Goal: Check status: Check status

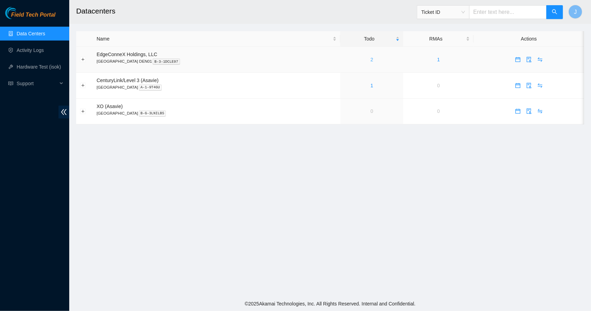
click at [370, 60] on link "2" at bounding box center [371, 60] width 3 height 6
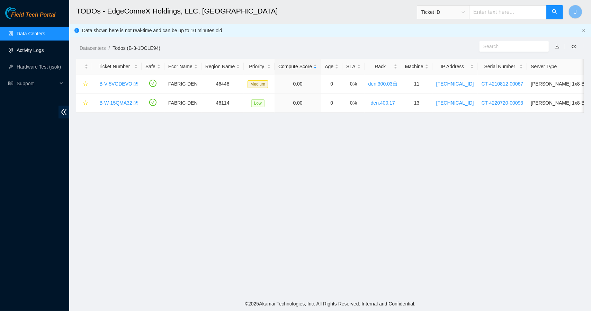
click at [40, 48] on link "Activity Logs" at bounding box center [30, 50] width 27 height 6
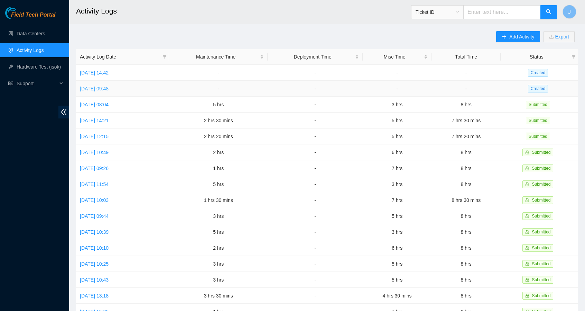
click at [109, 89] on link "Wed, 10 Sep 2025 09:48" at bounding box center [94, 89] width 29 height 6
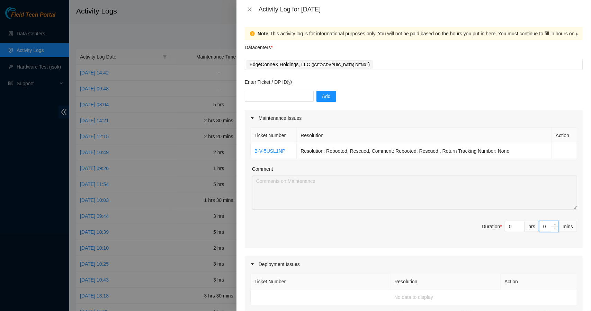
click at [540, 226] on input "0" at bounding box center [548, 226] width 19 height 10
type input "3"
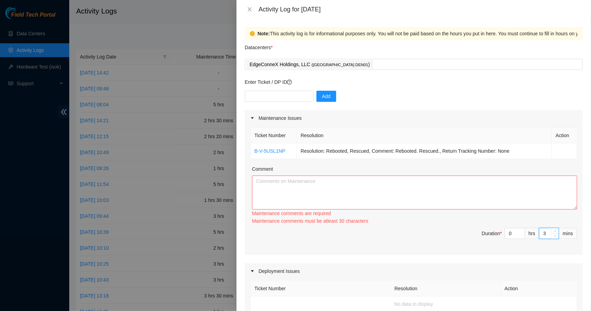
type input "30"
click at [466, 183] on textarea "Comment" at bounding box center [414, 192] width 325 height 34
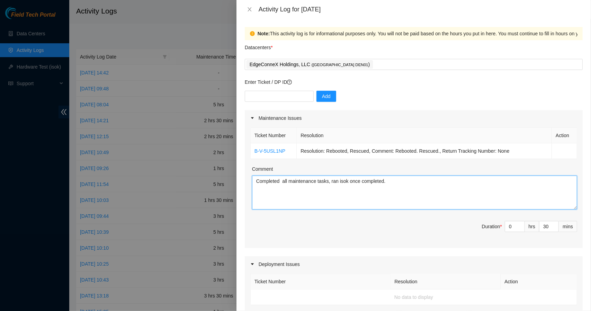
type textarea "Completed all maintenance tasks, ran isok once completed."
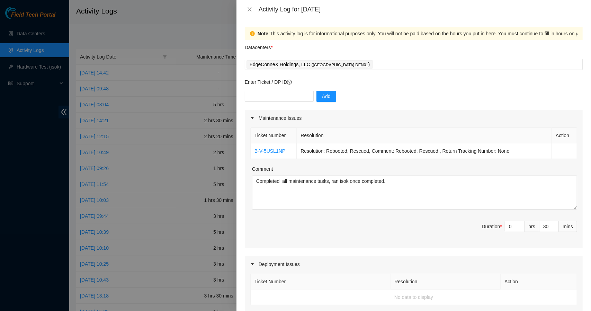
scroll to position [255, 0]
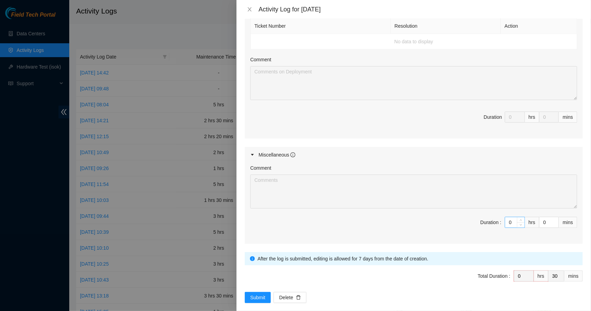
click at [506, 222] on input "0" at bounding box center [514, 222] width 19 height 10
type input "5"
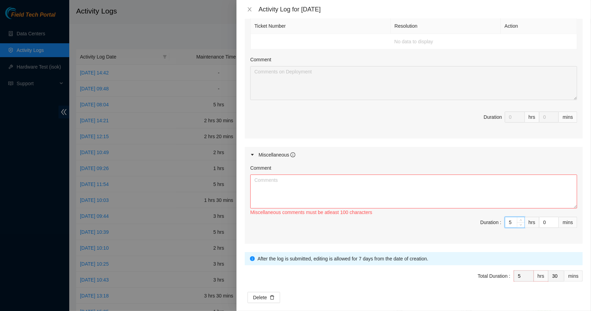
type input "5"
click at [434, 192] on textarea "Comment" at bounding box center [413, 191] width 327 height 34
type textarea "Worked wi"
click at [285, 293] on span "Delete" at bounding box center [286, 297] width 14 height 8
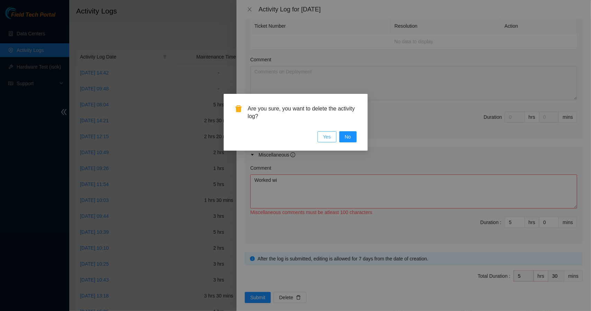
click at [328, 138] on span "Yes" at bounding box center [327, 137] width 8 height 8
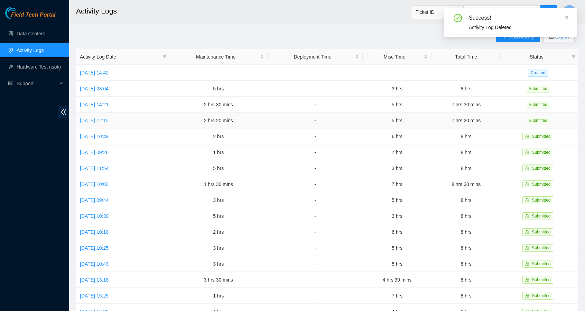
click at [109, 119] on link "Fri, 05 Sep 2025 12:15" at bounding box center [94, 121] width 29 height 6
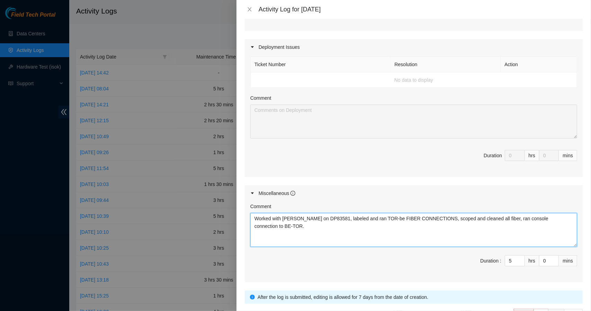
drag, startPoint x: 568, startPoint y: 218, endPoint x: 255, endPoint y: 223, distance: 313.1
click at [255, 223] on textarea "Worked with Christian on DP83581, labeled and ran TOR-be FIBER CONNECTIONS, sco…" at bounding box center [413, 230] width 327 height 34
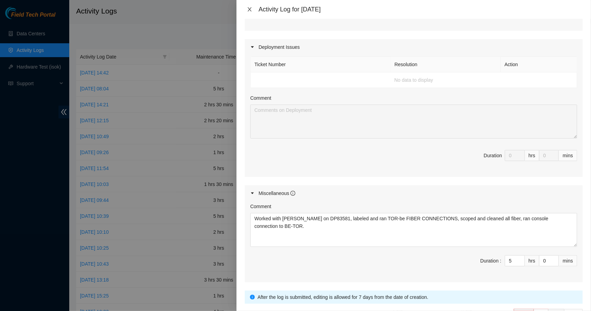
click at [249, 8] on icon "close" at bounding box center [250, 10] width 6 height 6
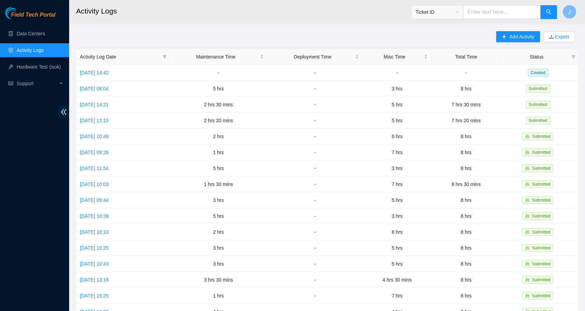
click at [37, 53] on link "Activity Logs" at bounding box center [30, 50] width 27 height 6
click at [108, 89] on link "Tue, 09 Sep 2025 08:04" at bounding box center [94, 89] width 29 height 6
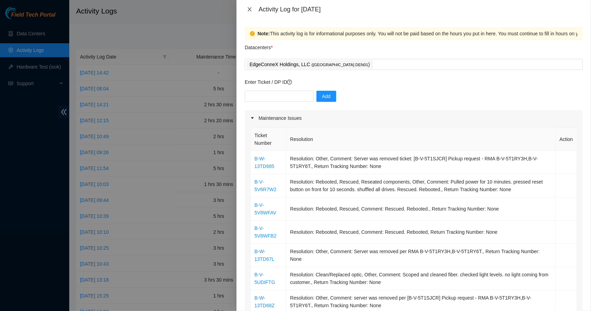
click at [253, 6] on button "Close" at bounding box center [250, 9] width 10 height 7
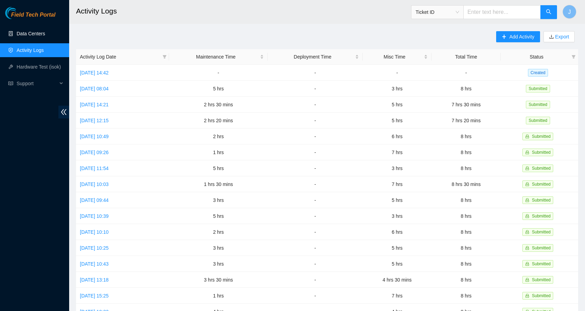
click at [33, 34] on link "Data Centers" at bounding box center [31, 34] width 28 height 6
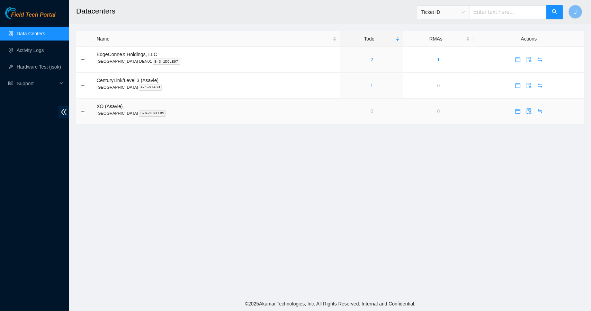
click at [300, 115] on p "Denver B-G-3LNILBS" at bounding box center [217, 113] width 240 height 6
